Goal: Task Accomplishment & Management: Complete application form

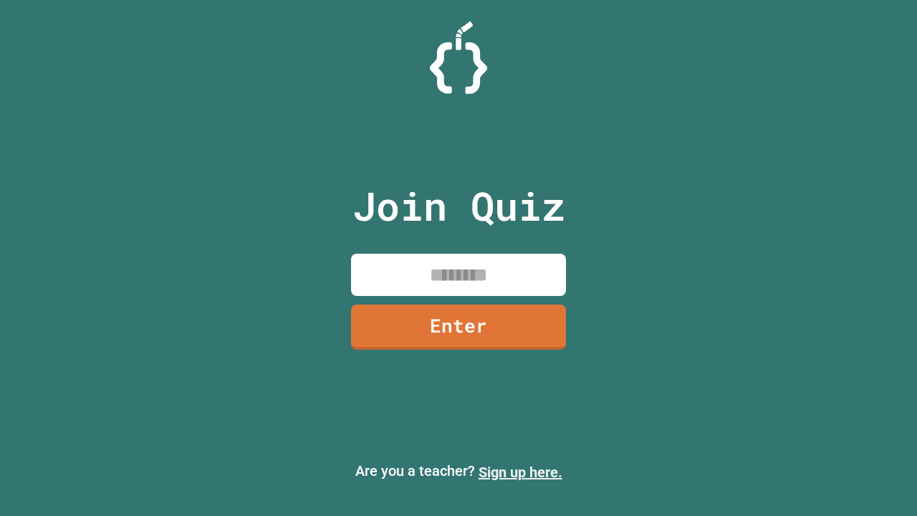
click at [520, 472] on link "Sign up here." at bounding box center [521, 472] width 84 height 17
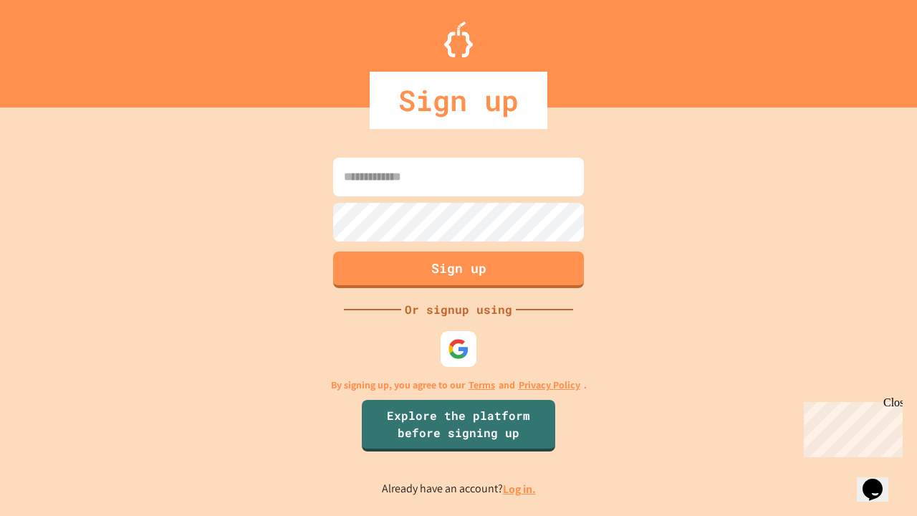
click at [520, 489] on link "Log in." at bounding box center [519, 488] width 33 height 15
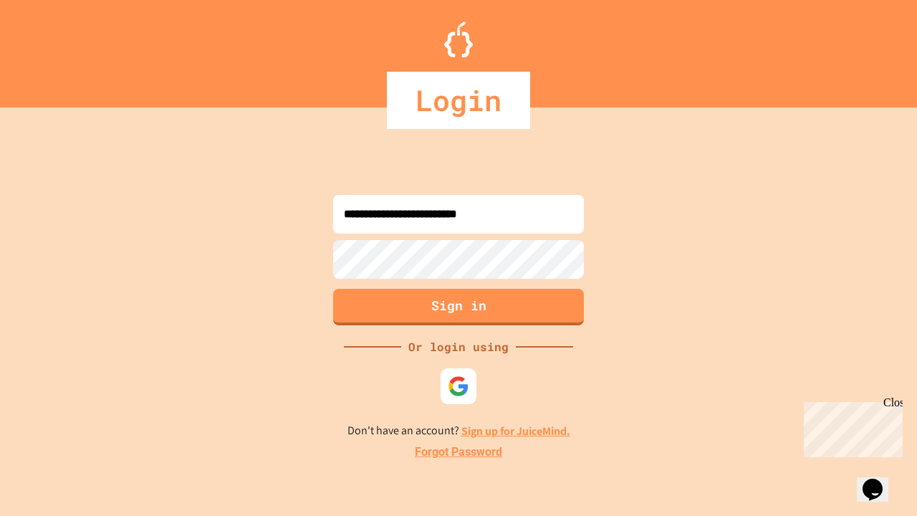
type input "**********"
